Goal: Navigation & Orientation: Find specific page/section

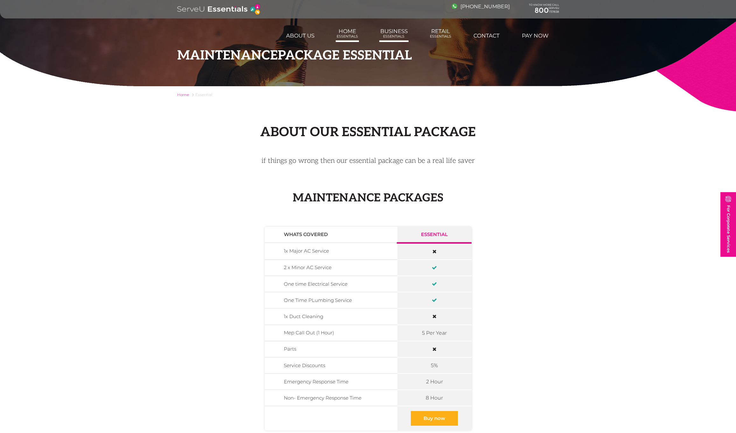
click at [388, 36] on span "Essentials" at bounding box center [393, 36] width 27 height 4
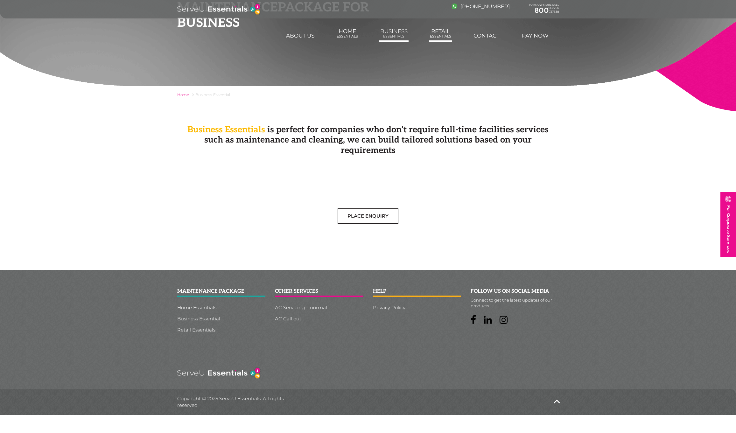
click at [430, 36] on span "Essentials" at bounding box center [440, 36] width 21 height 4
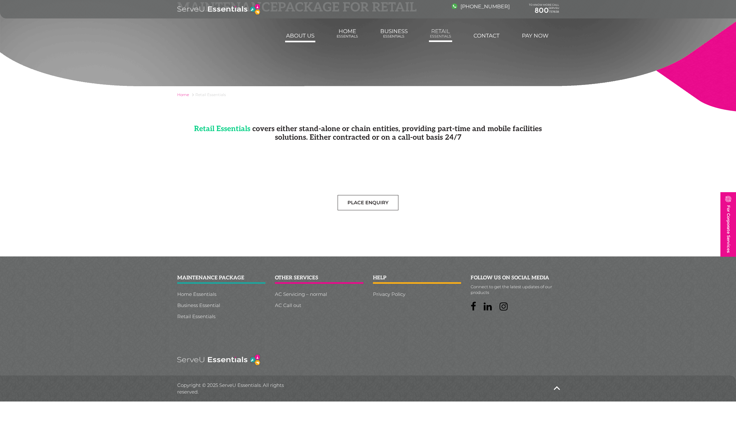
click at [303, 37] on link "About us" at bounding box center [300, 35] width 30 height 13
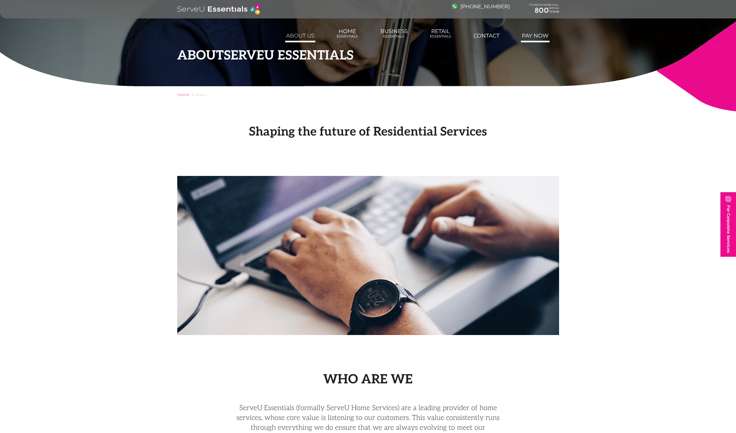
click at [524, 35] on link "Pay Now" at bounding box center [535, 35] width 29 height 13
